Goal: Transaction & Acquisition: Purchase product/service

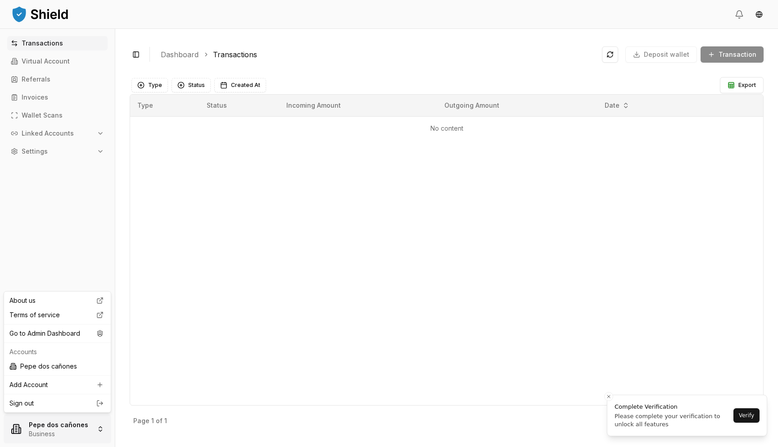
click at [61, 436] on html "Transactions Virtual Account Referrals Invoices Wallet Scans Linked Accounts Se…" at bounding box center [389, 223] width 778 height 447
click at [77, 334] on div "Go to Admin Dashboard" at bounding box center [57, 333] width 103 height 14
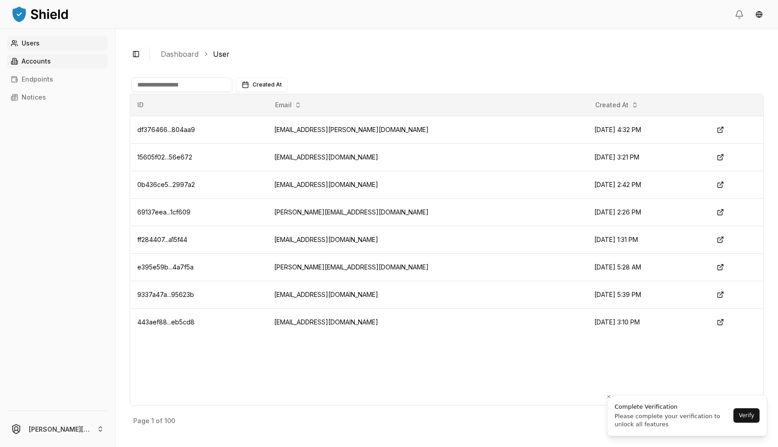
click at [40, 63] on p "Accounts" at bounding box center [36, 61] width 29 height 6
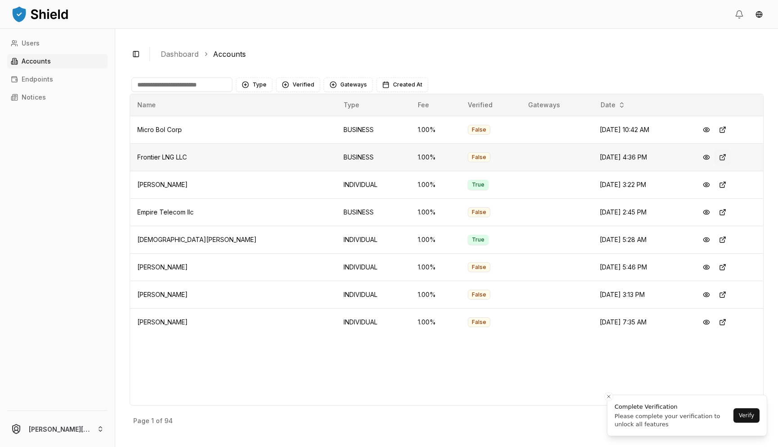
click at [719, 154] on button at bounding box center [723, 157] width 16 height 16
click at [719, 127] on button at bounding box center [723, 130] width 16 height 16
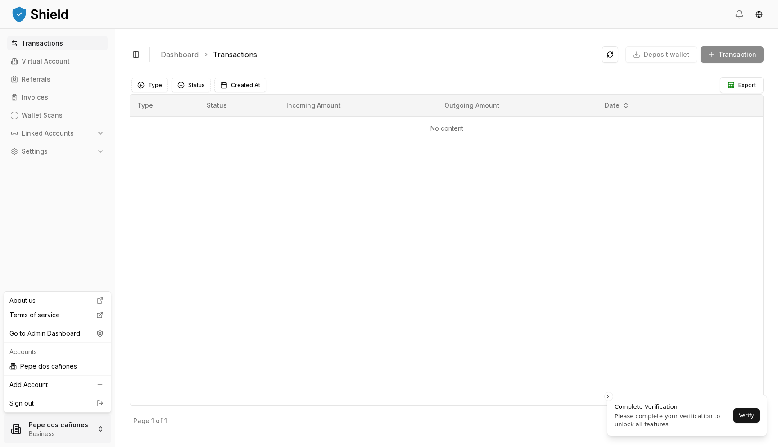
click at [32, 432] on html "Transactions Virtual Account Referrals Invoices Wallet Scans Linked Accounts Se…" at bounding box center [389, 223] width 778 height 447
click at [47, 335] on div "Go to Admin Dashboard" at bounding box center [57, 333] width 103 height 14
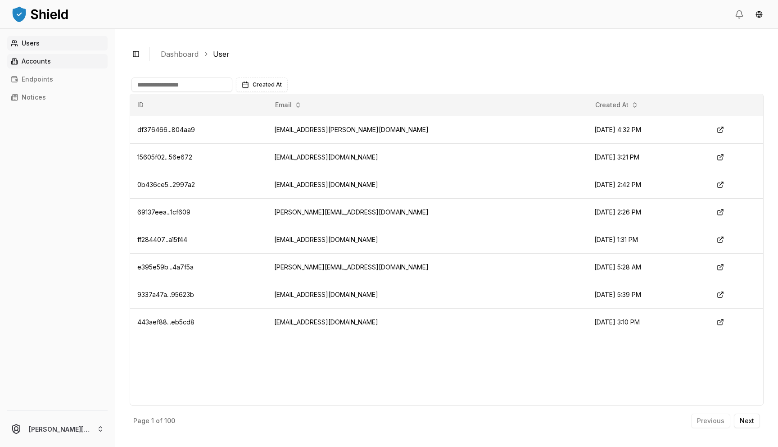
click at [45, 60] on p "Accounts" at bounding box center [36, 61] width 29 height 6
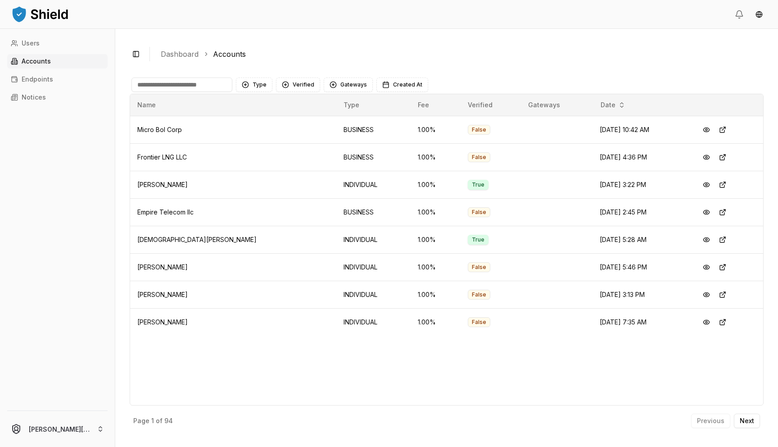
click at [201, 88] on input at bounding box center [181, 84] width 101 height 14
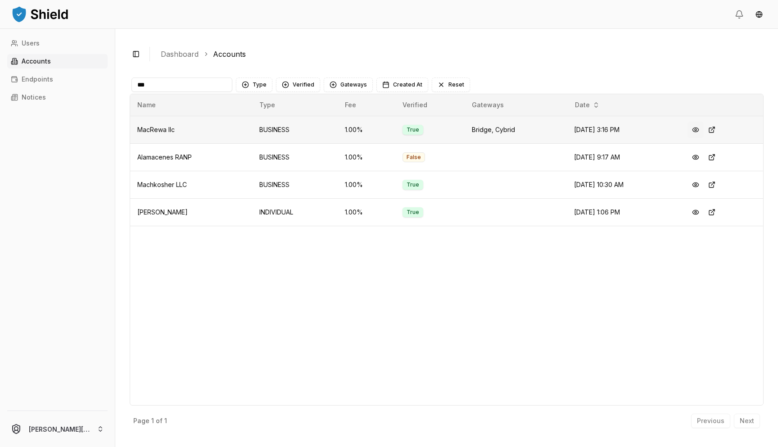
type input "***"
click at [700, 127] on button at bounding box center [696, 130] width 16 height 16
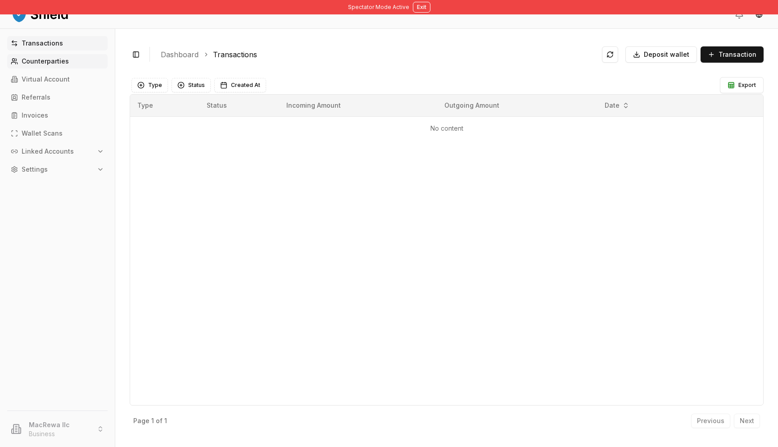
click at [93, 63] on link "Counterparties" at bounding box center [57, 61] width 100 height 14
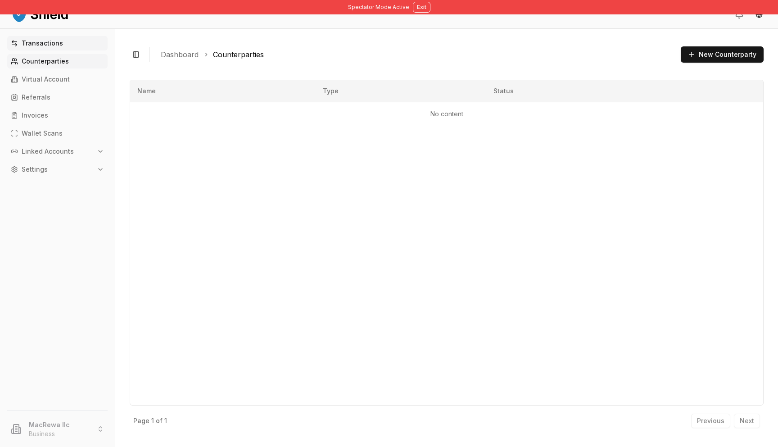
click at [77, 41] on link "Transactions" at bounding box center [57, 43] width 100 height 14
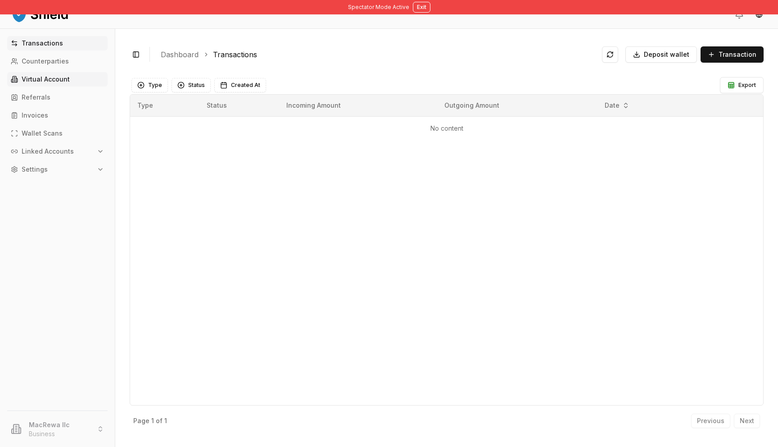
click at [65, 73] on link "Virtual Account" at bounding box center [57, 79] width 100 height 14
click at [83, 78] on link "Virtual Account" at bounding box center [57, 79] width 100 height 14
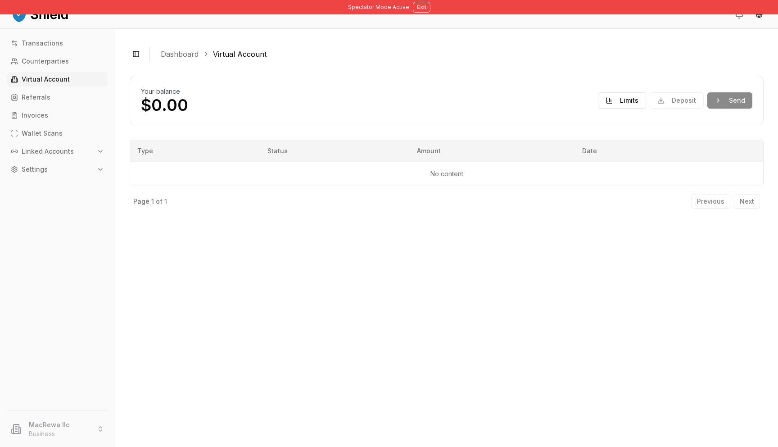
click at [687, 103] on div "Deposit Send" at bounding box center [701, 100] width 103 height 16
click at [50, 79] on p "Virtual Account" at bounding box center [46, 79] width 48 height 6
click at [621, 93] on button "Limits" at bounding box center [622, 100] width 48 height 16
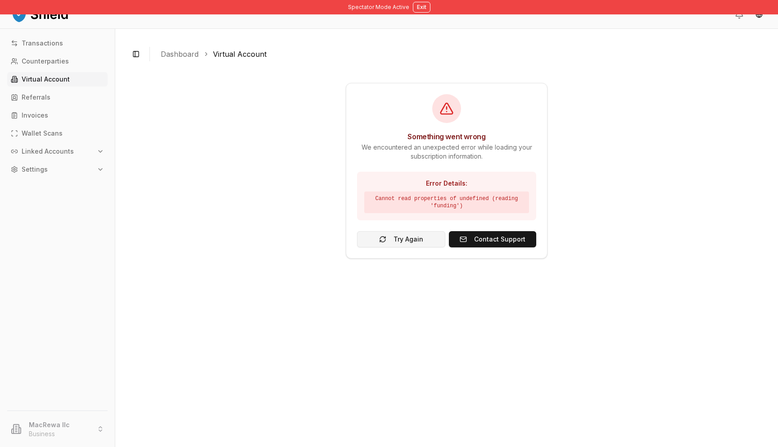
click at [413, 240] on button "Try Again" at bounding box center [401, 239] width 88 height 16
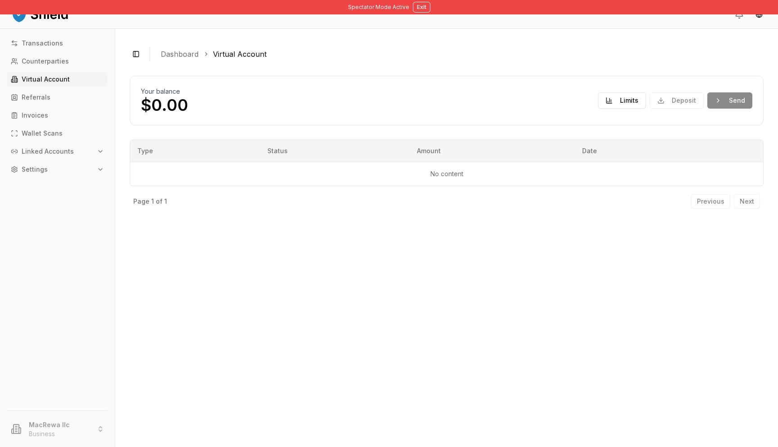
click at [706, 105] on div "Deposit Send" at bounding box center [701, 100] width 103 height 16
click at [725, 98] on div "Deposit Send" at bounding box center [701, 100] width 103 height 16
click at [685, 100] on div "Deposit Send" at bounding box center [701, 100] width 103 height 16
click at [68, 106] on div "Transactions Counterparties Virtual Account Referrals Invoices Wallet Scans Lin…" at bounding box center [57, 217] width 115 height 363
click at [51, 136] on p "Wallet Scans" at bounding box center [42, 133] width 41 height 6
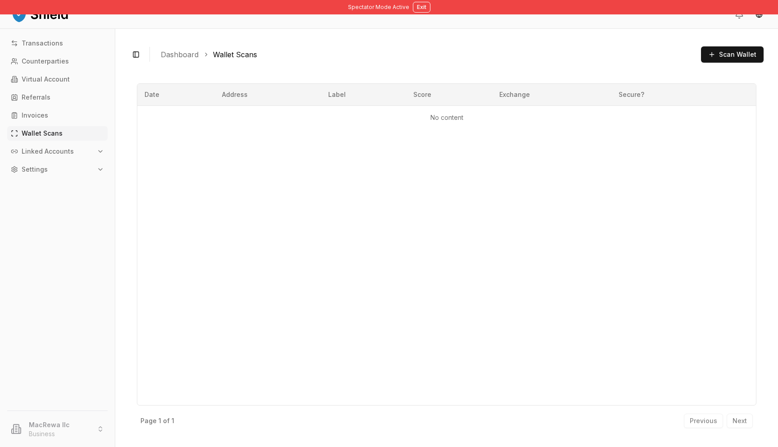
click at [50, 150] on p "Linked Accounts" at bounding box center [48, 151] width 52 height 6
click at [65, 183] on p "Bank Accounts" at bounding box center [46, 183] width 47 height 6
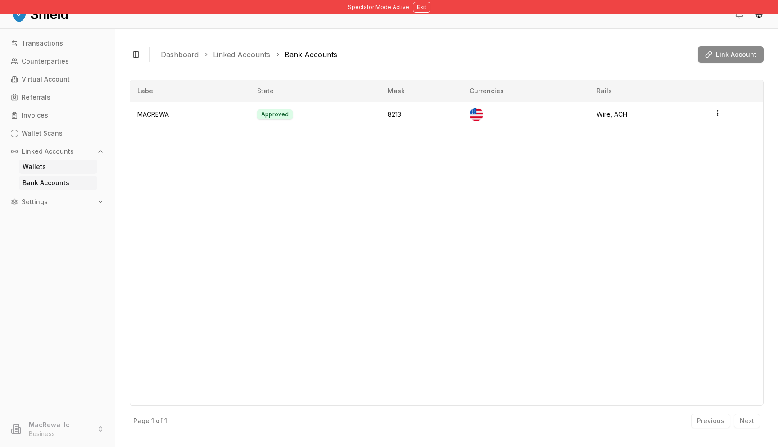
click at [50, 169] on link "Wallets" at bounding box center [58, 166] width 78 height 14
click at [59, 150] on p "Linked Accounts" at bounding box center [48, 151] width 52 height 6
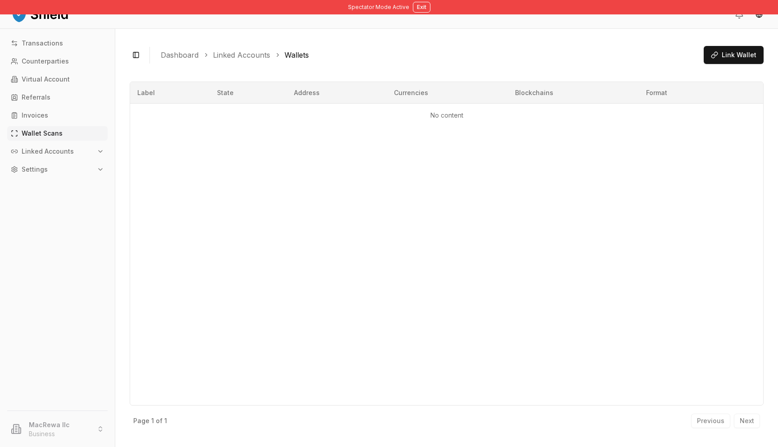
click at [54, 137] on link "Wallet Scans" at bounding box center [57, 133] width 100 height 14
click at [65, 65] on link "Counterparties" at bounding box center [57, 61] width 100 height 14
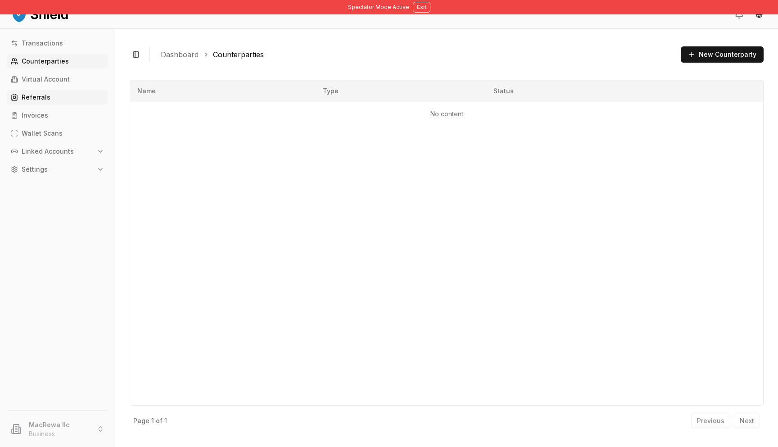
click at [55, 95] on link "Referrals" at bounding box center [57, 97] width 100 height 14
click at [55, 85] on link "Virtual Account" at bounding box center [57, 79] width 100 height 14
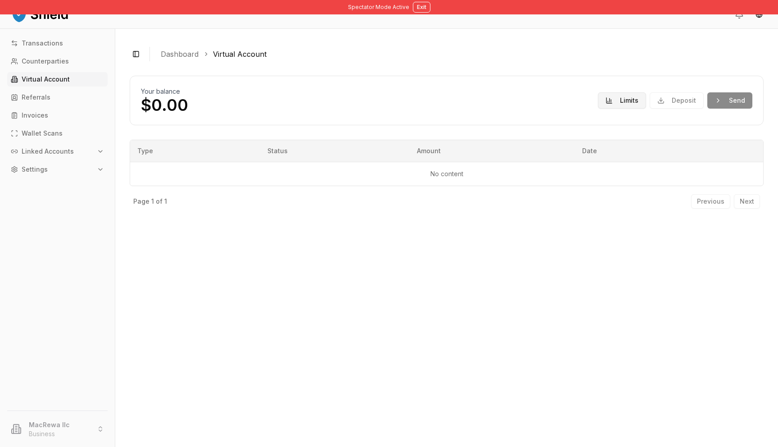
click at [629, 96] on button "Limits" at bounding box center [622, 100] width 48 height 16
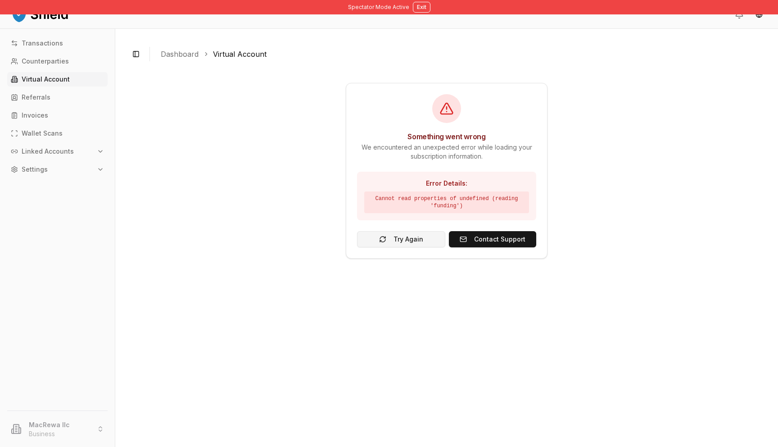
click at [411, 243] on button "Try Again" at bounding box center [401, 239] width 88 height 16
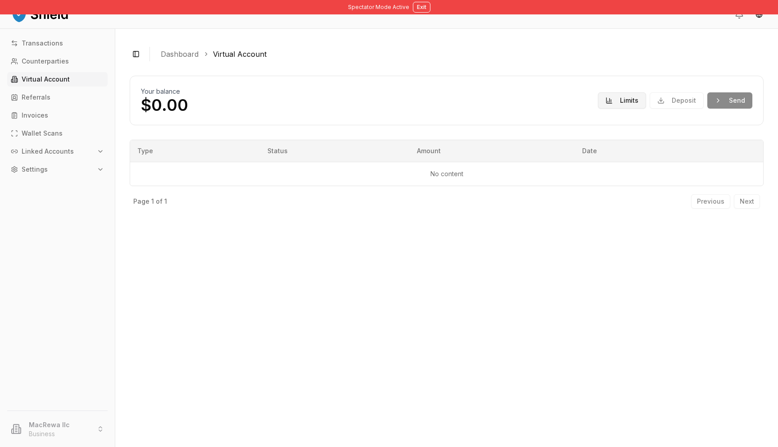
click at [613, 103] on button "Limits" at bounding box center [622, 100] width 48 height 16
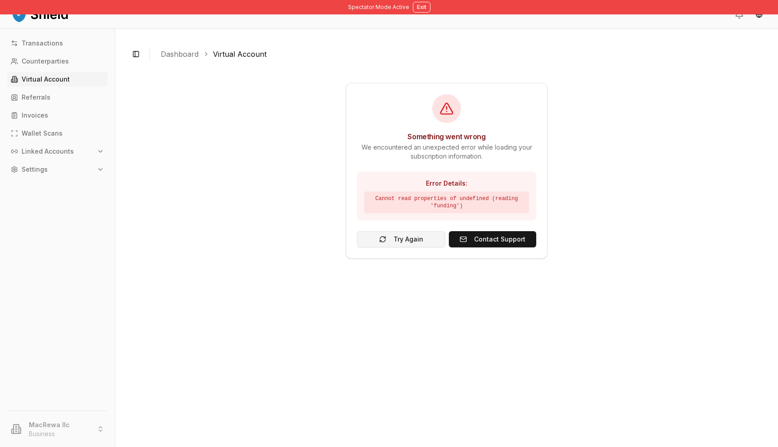
click at [389, 231] on button "Try Again" at bounding box center [401, 239] width 88 height 16
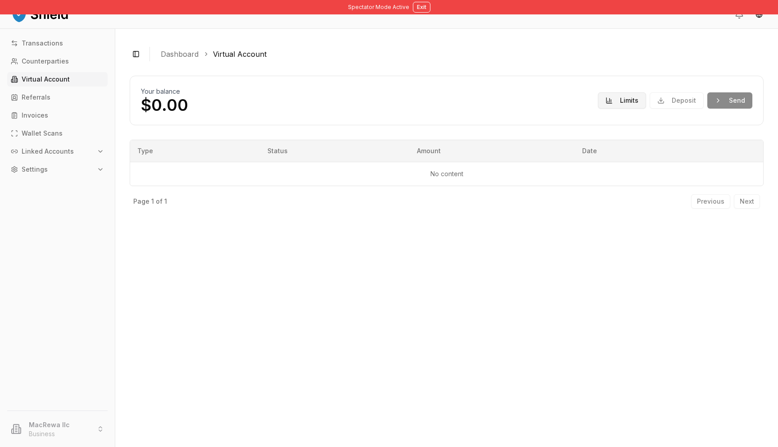
click at [644, 95] on button "Limits" at bounding box center [622, 100] width 48 height 16
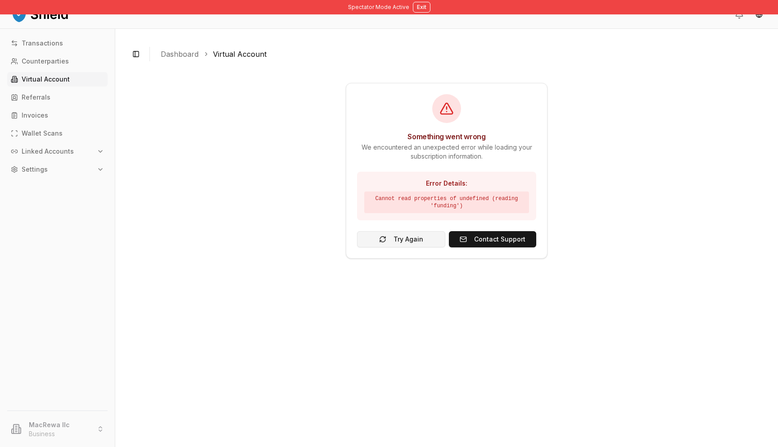
click at [431, 246] on button "Try Again" at bounding box center [401, 239] width 88 height 16
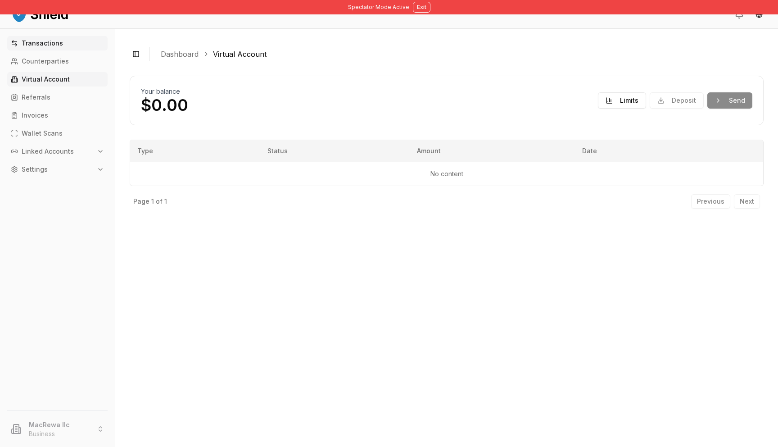
click at [73, 42] on link "Transactions" at bounding box center [57, 43] width 100 height 14
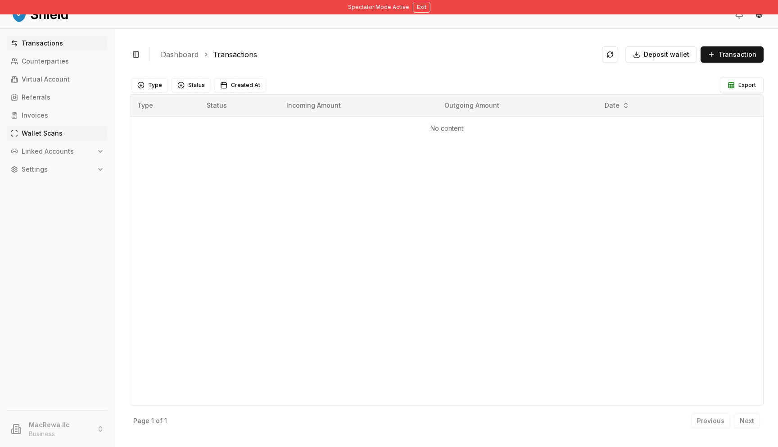
click at [33, 135] on p "Wallet Scans" at bounding box center [42, 133] width 41 height 6
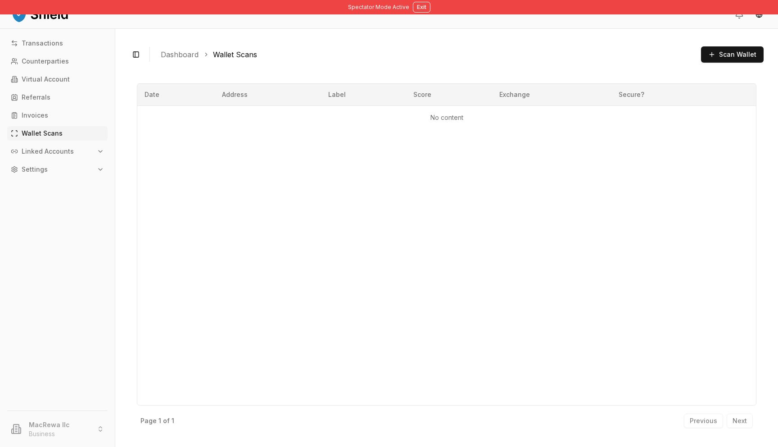
click at [36, 149] on p "Linked Accounts" at bounding box center [48, 151] width 52 height 6
click at [48, 176] on link "Bank Accounts" at bounding box center [58, 183] width 78 height 14
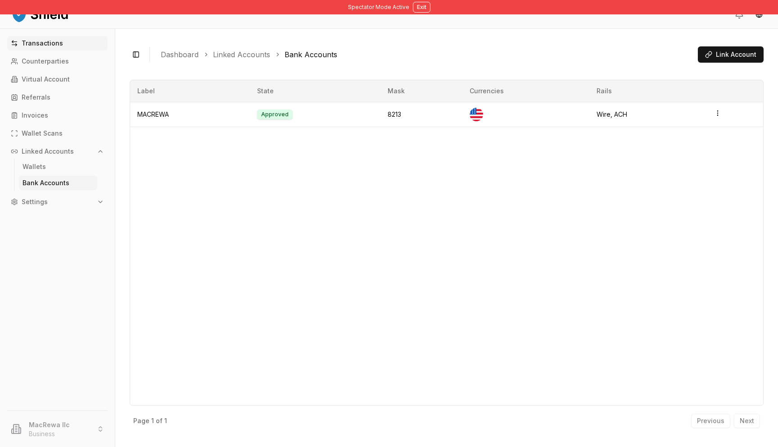
click at [51, 46] on p "Transactions" at bounding box center [42, 43] width 41 height 6
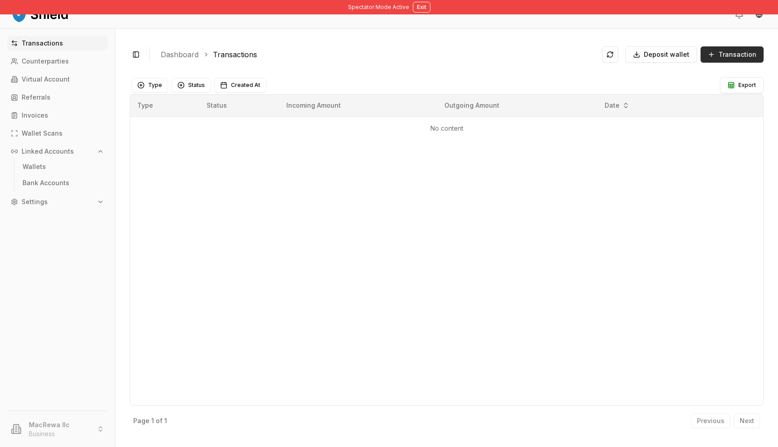
click at [729, 58] on span "Transaction" at bounding box center [738, 54] width 38 height 9
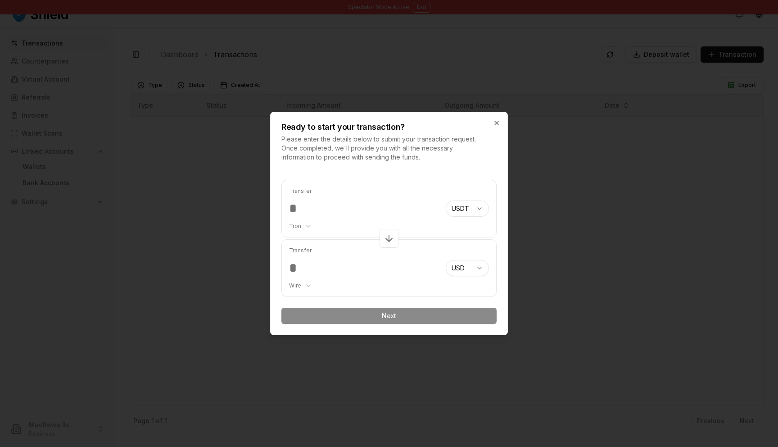
click at [470, 208] on body "Spectator Mode Active Exit Transactions Counterparties Virtual Account Referral…" at bounding box center [389, 223] width 778 height 447
select select "***"
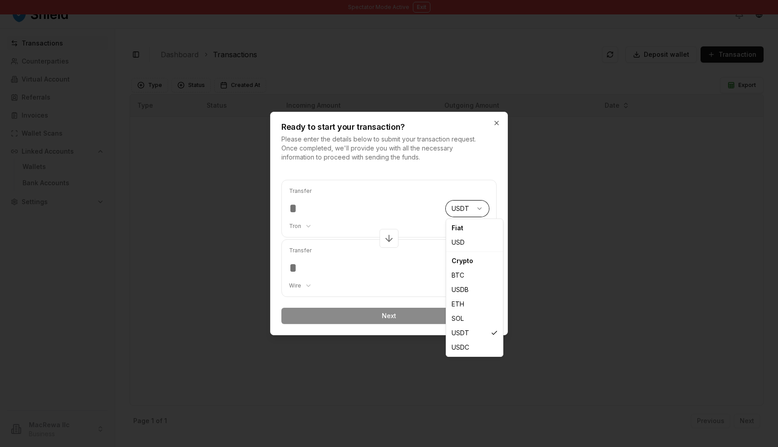
select select "****"
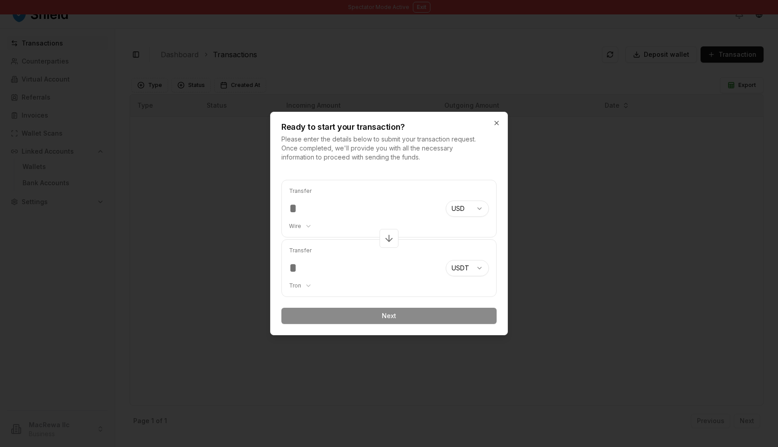
click at [472, 271] on body "Spectator Mode Active Exit Transactions Counterparties Virtual Account Referral…" at bounding box center [389, 223] width 778 height 447
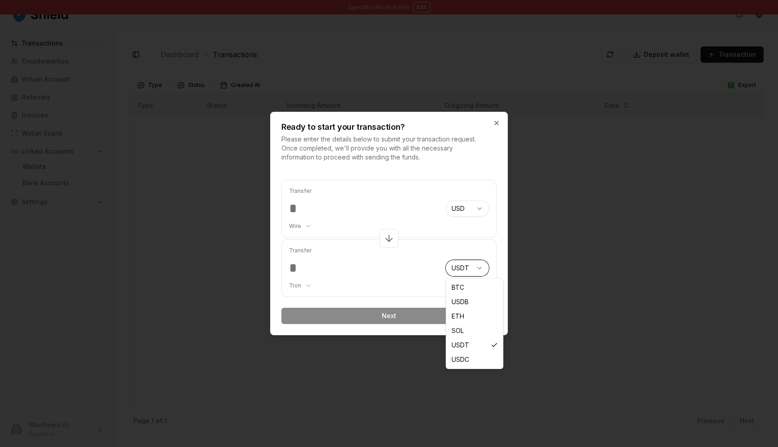
click at [448, 234] on body "Spectator Mode Active Exit Transactions Counterparties Virtual Account Referral…" at bounding box center [389, 223] width 778 height 447
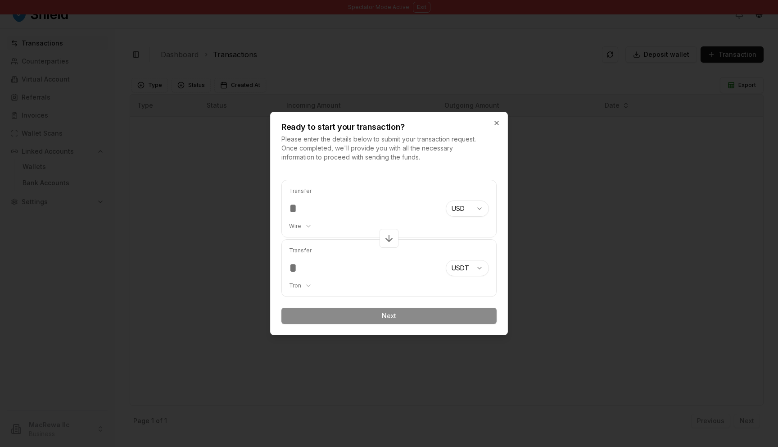
click at [310, 207] on input "number" at bounding box center [363, 208] width 149 height 16
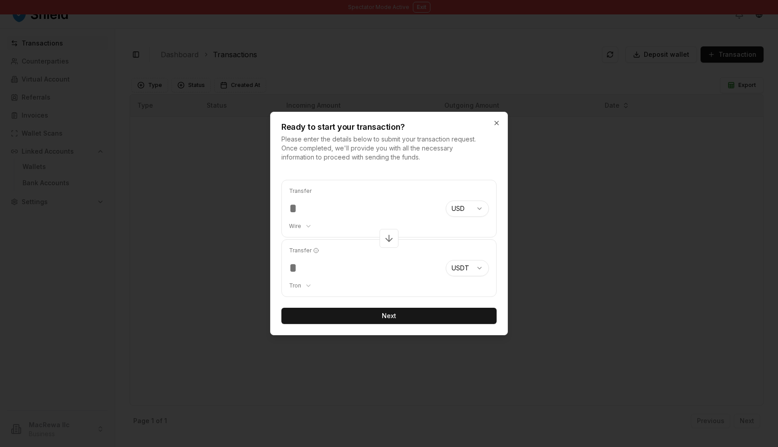
click at [476, 163] on div "Ready to start your transaction? Please enter the details below to submit your …" at bounding box center [389, 223] width 238 height 223
click at [301, 209] on input "*****" at bounding box center [363, 208] width 149 height 16
click at [311, 209] on input "*****" at bounding box center [363, 208] width 149 height 16
click at [319, 209] on input "*****" at bounding box center [363, 208] width 149 height 16
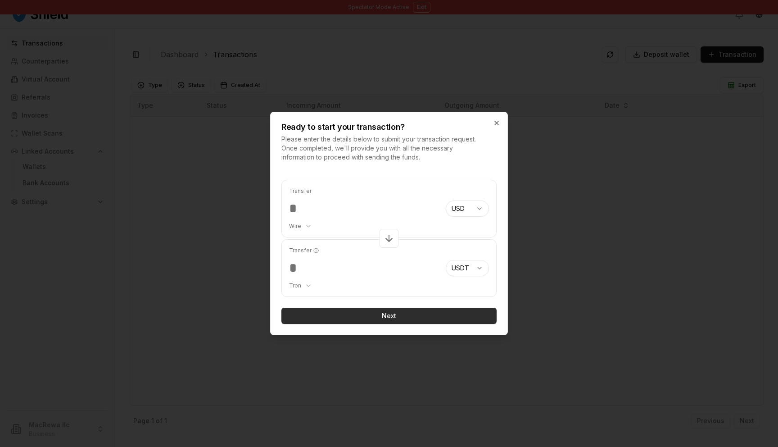
type input "*****"
click at [419, 320] on button "Next" at bounding box center [388, 316] width 215 height 16
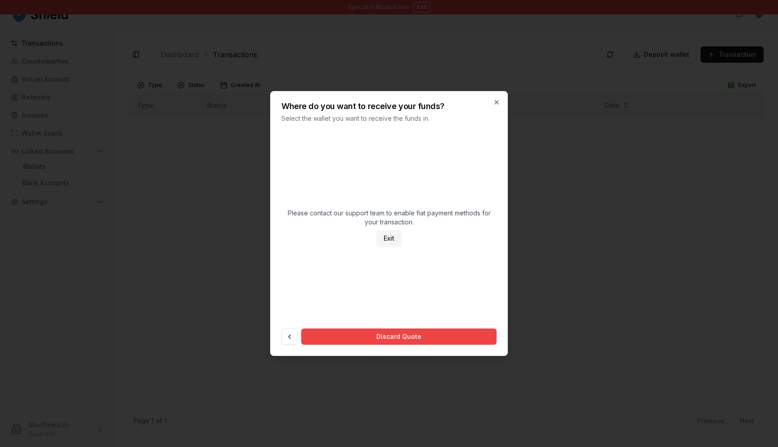
click at [373, 114] on p "Select the wallet you want to receive the funds in." at bounding box center [379, 118] width 197 height 9
click at [497, 103] on icon "button" at bounding box center [497, 102] width 4 height 4
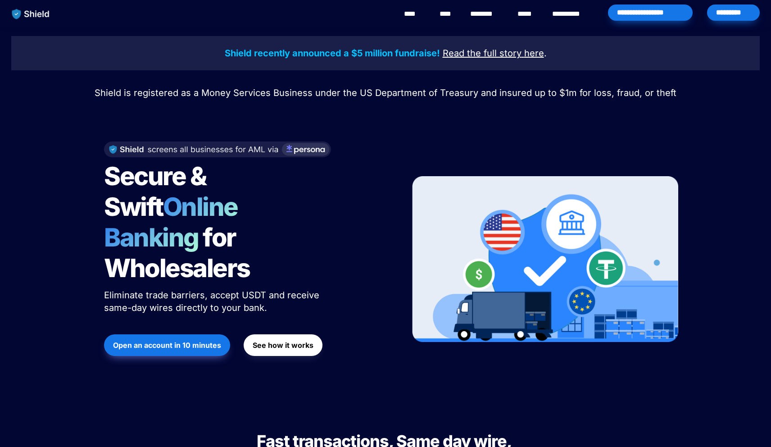
click at [711, 18] on div "*********" at bounding box center [733, 13] width 53 height 16
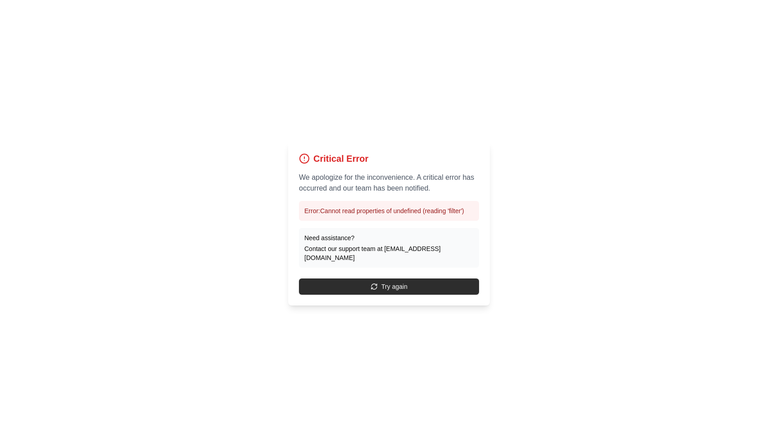
click at [387, 285] on button "Try again" at bounding box center [389, 286] width 180 height 16
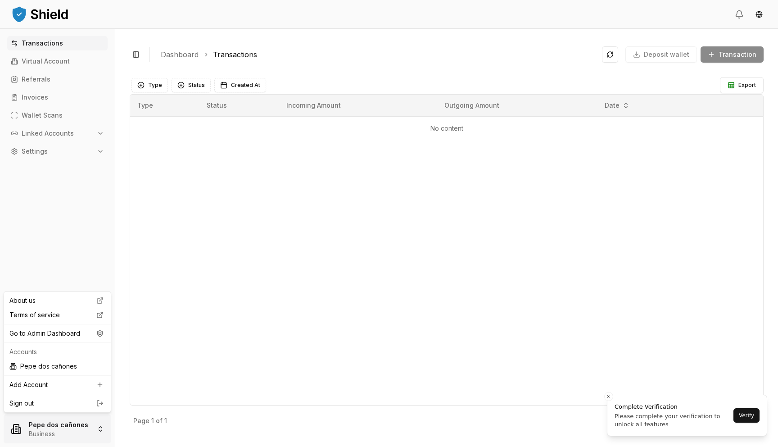
click at [81, 423] on html "Transactions Virtual Account Referrals Invoices Wallet Scans Linked Accounts Se…" at bounding box center [389, 223] width 778 height 447
click at [63, 330] on div "Go to Admin Dashboard" at bounding box center [57, 333] width 103 height 14
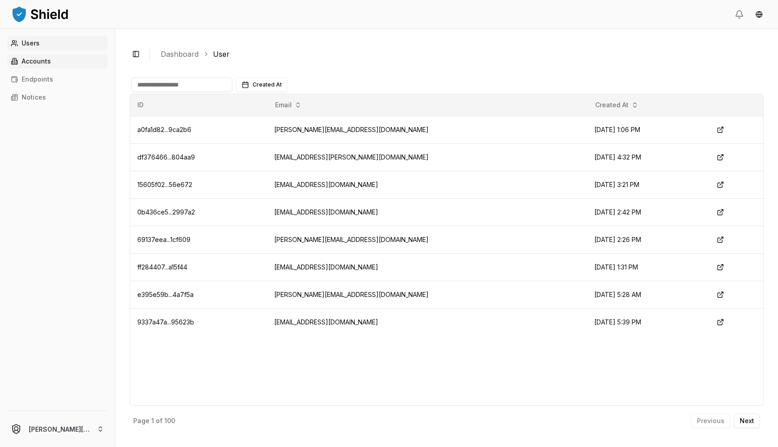
click at [45, 62] on p "Accounts" at bounding box center [36, 61] width 29 height 6
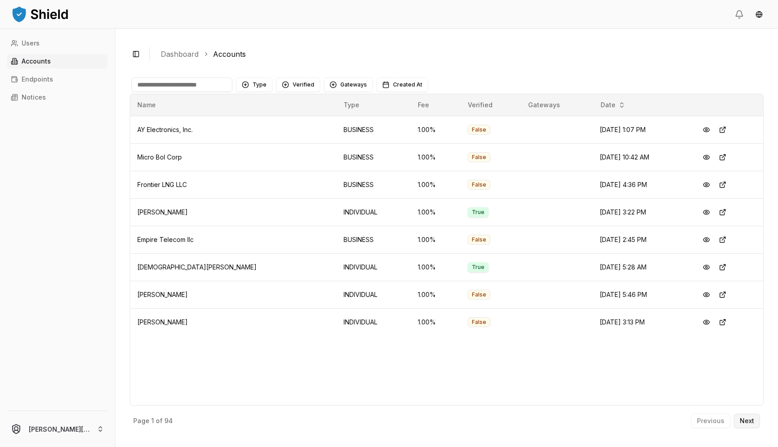
click at [748, 419] on p "Next" at bounding box center [747, 420] width 14 height 6
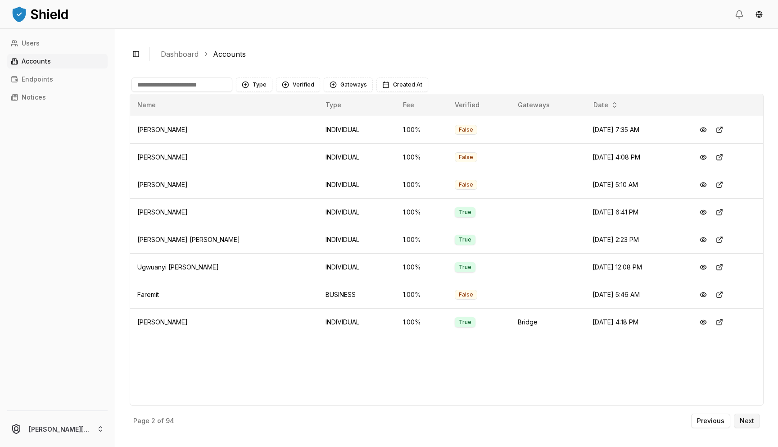
click at [748, 419] on p "Next" at bounding box center [747, 420] width 14 height 6
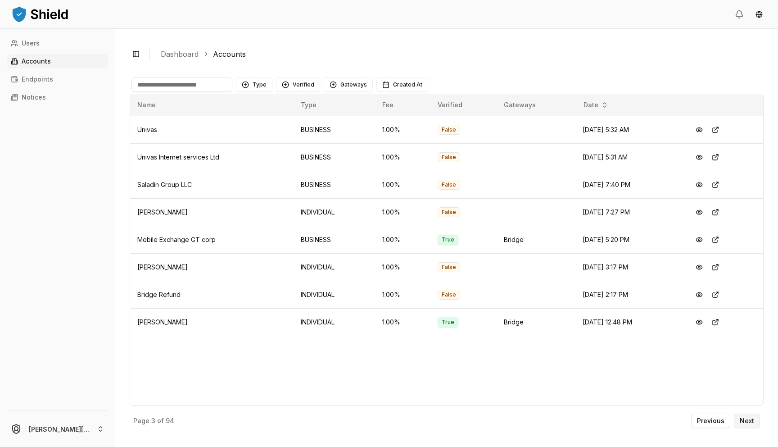
click at [748, 419] on p "Next" at bounding box center [747, 420] width 14 height 6
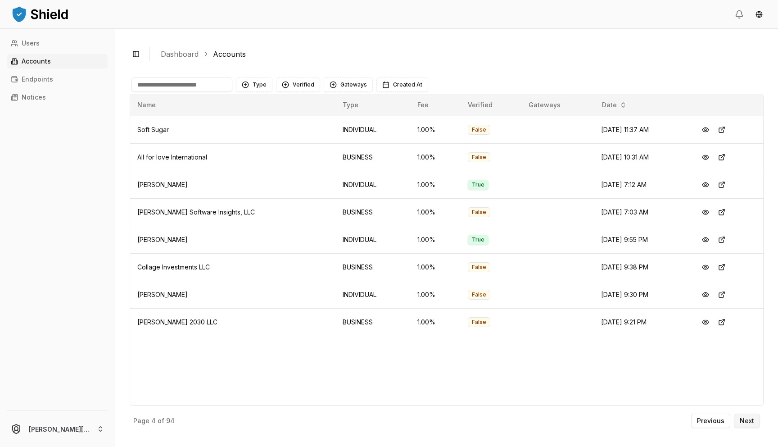
click at [748, 419] on p "Next" at bounding box center [747, 420] width 14 height 6
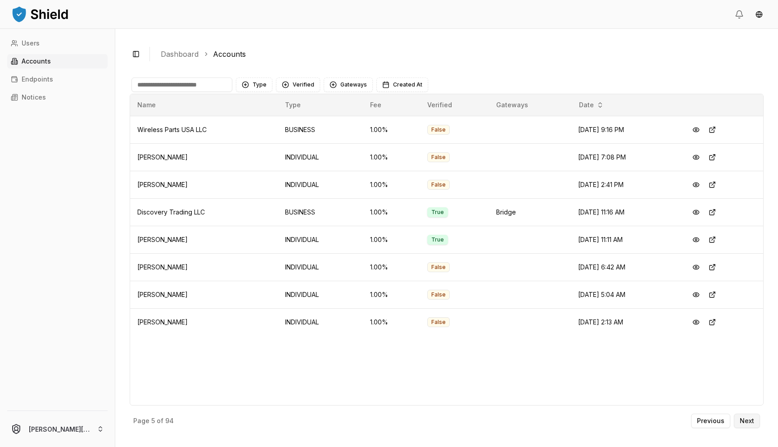
click at [744, 421] on p "Next" at bounding box center [747, 420] width 14 height 6
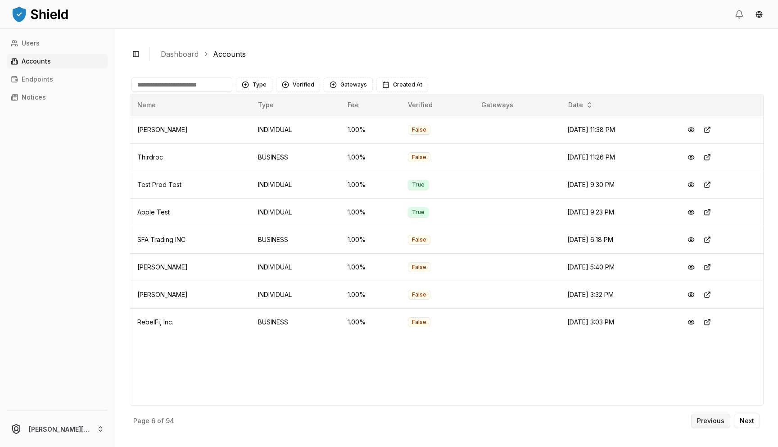
click at [718, 420] on p "Previous" at bounding box center [710, 420] width 27 height 6
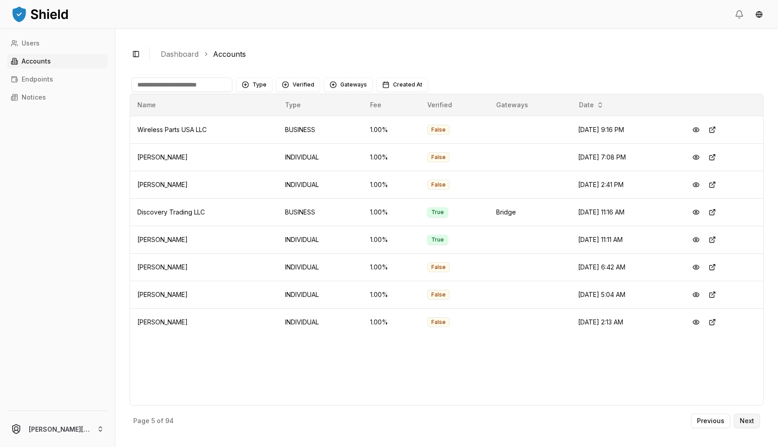
click at [741, 420] on p "Next" at bounding box center [747, 420] width 14 height 6
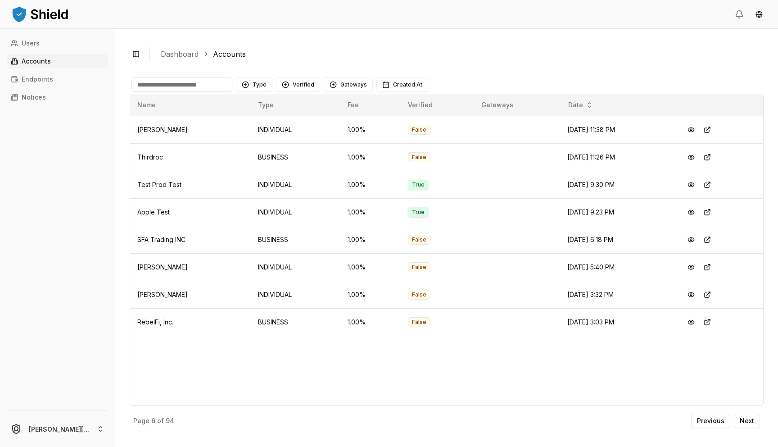
click at [200, 83] on input at bounding box center [181, 84] width 101 height 14
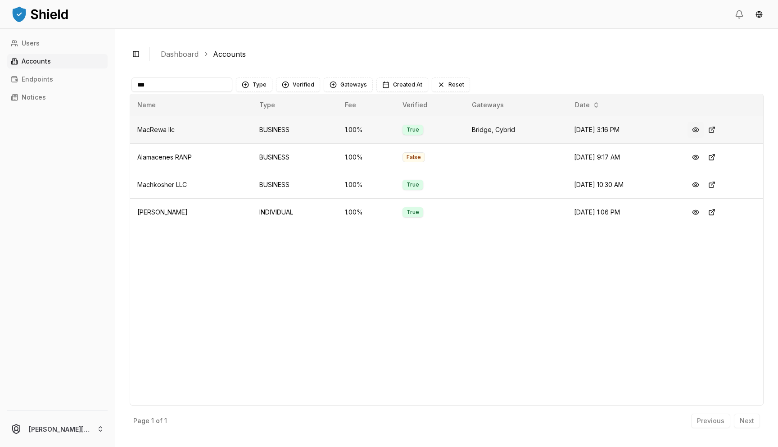
type input "***"
click at [697, 129] on button at bounding box center [696, 130] width 16 height 16
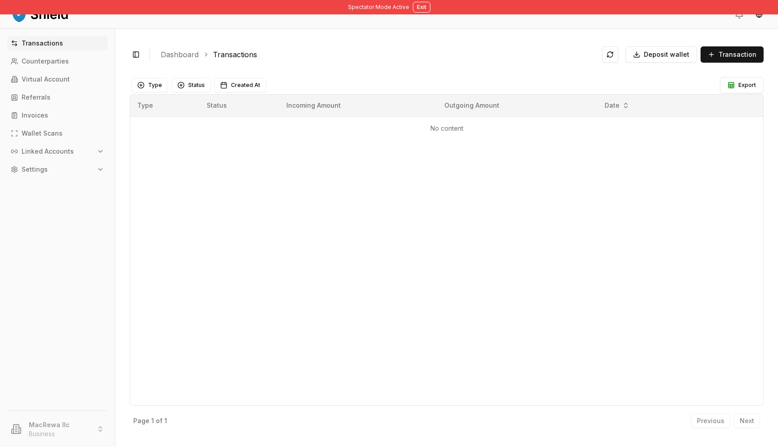
click at [38, 151] on p "Linked Accounts" at bounding box center [48, 151] width 52 height 6
click at [727, 55] on span "Transaction" at bounding box center [738, 54] width 38 height 9
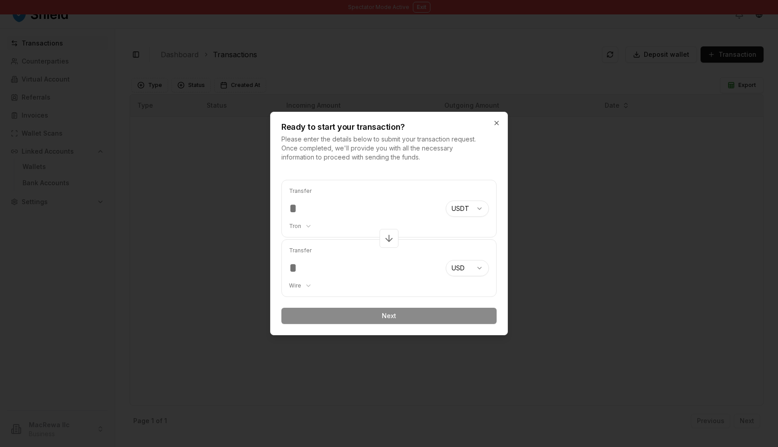
click at [470, 212] on body "Spectator Mode Active Exit Transactions Counterparties Virtual Account Referral…" at bounding box center [389, 223] width 778 height 447
select select "***"
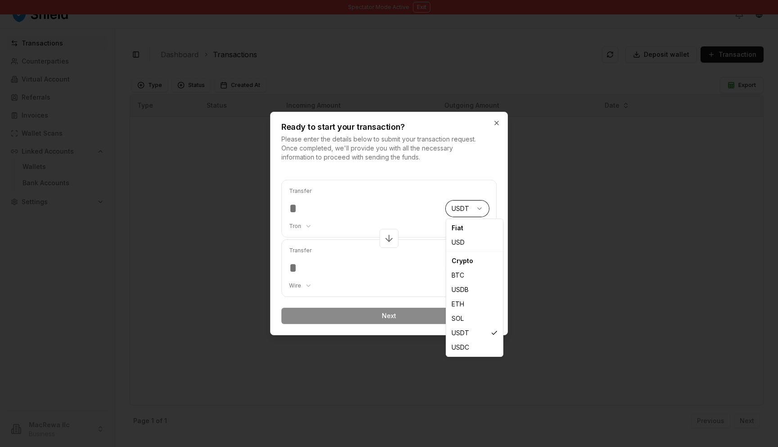
select select "****"
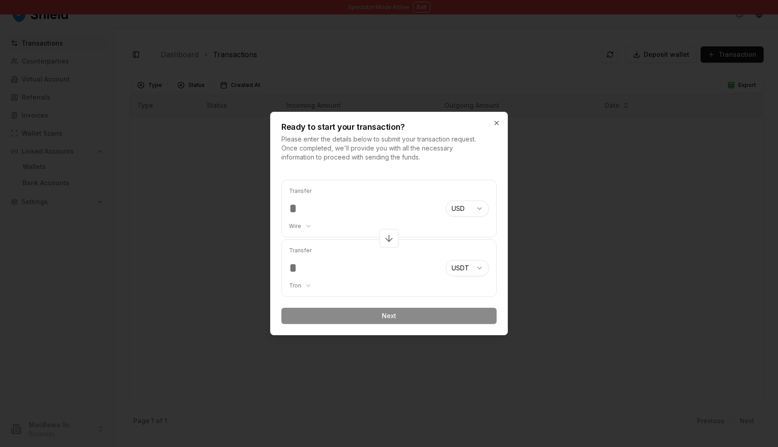
click at [380, 193] on p "Transfer" at bounding box center [363, 190] width 149 height 7
click at [362, 208] on input "number" at bounding box center [363, 208] width 149 height 16
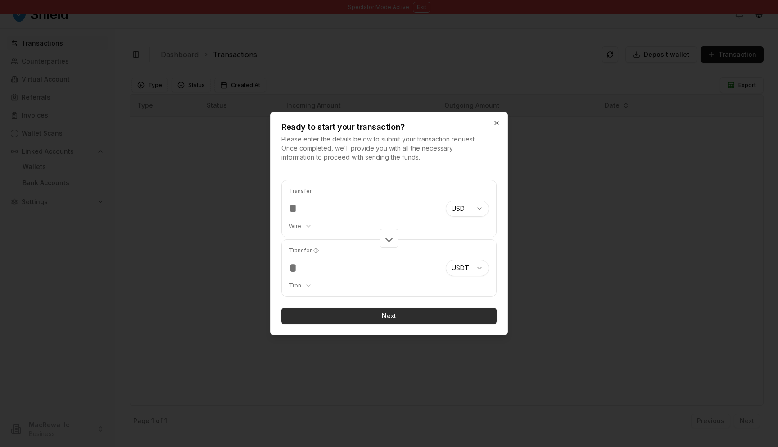
type input "*****"
click at [430, 320] on button "Next" at bounding box center [388, 316] width 215 height 16
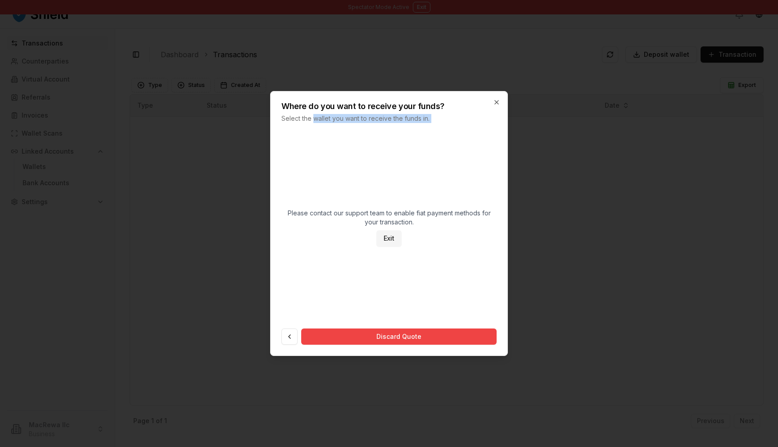
drag, startPoint x: 312, startPoint y: 119, endPoint x: 412, endPoint y: 168, distance: 110.8
click at [412, 168] on div "Where do you want to receive your funds? Select the wallet you want to receive …" at bounding box center [389, 223] width 238 height 265
click at [495, 100] on icon "button" at bounding box center [496, 102] width 7 height 7
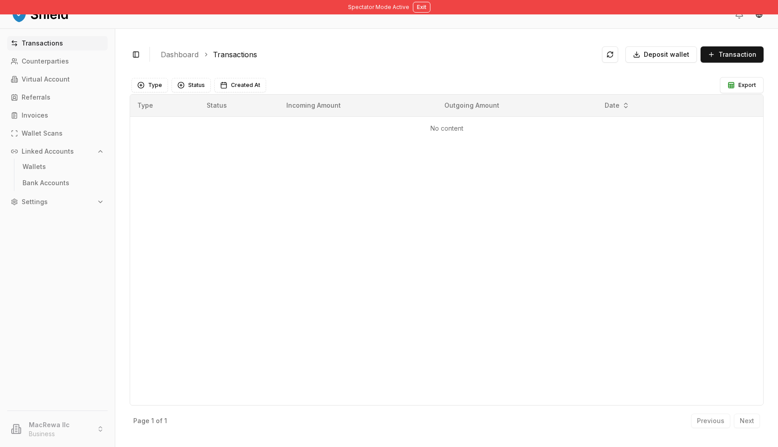
click at [418, 15] on header at bounding box center [389, 14] width 778 height 29
click at [416, 4] on button "Exit" at bounding box center [422, 7] width 18 height 11
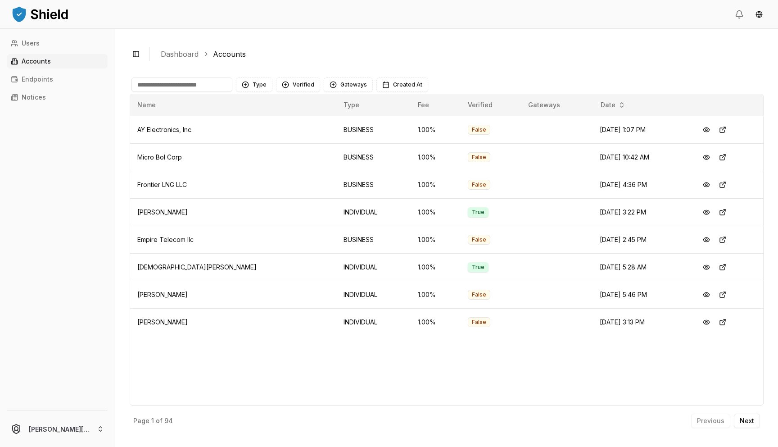
click at [182, 86] on input at bounding box center [181, 84] width 101 height 14
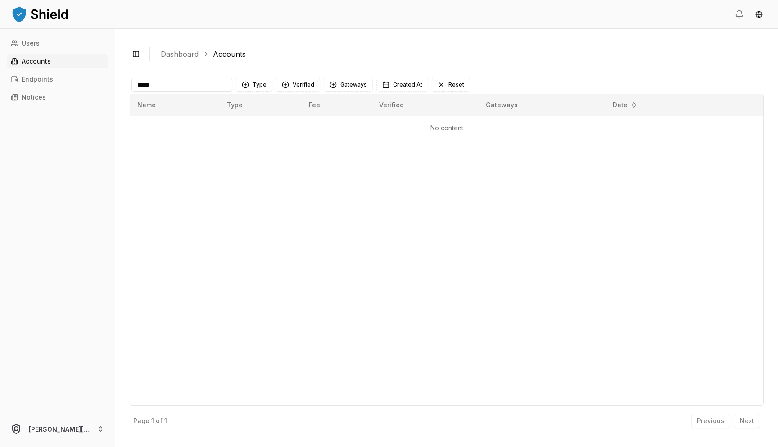
type input "*****"
click at [182, 83] on input "*****" at bounding box center [181, 84] width 101 height 14
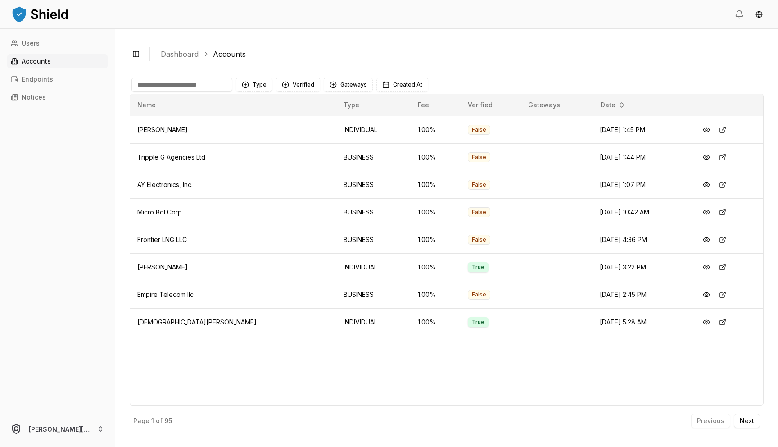
click at [150, 90] on input at bounding box center [181, 84] width 101 height 14
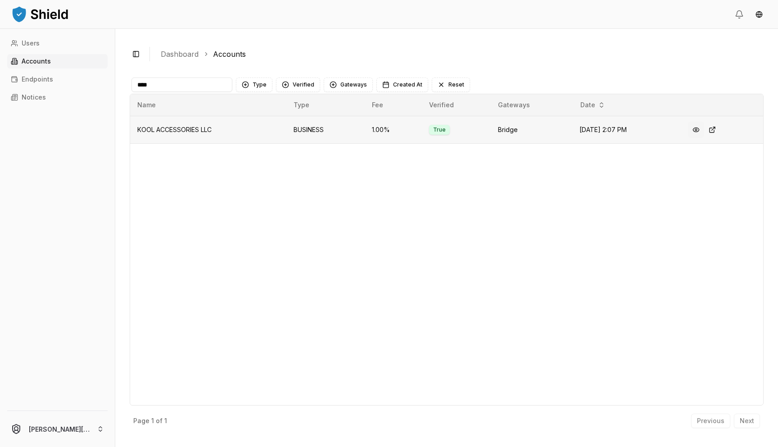
type input "****"
click at [697, 132] on button at bounding box center [696, 130] width 16 height 16
